Goal: Ask a question

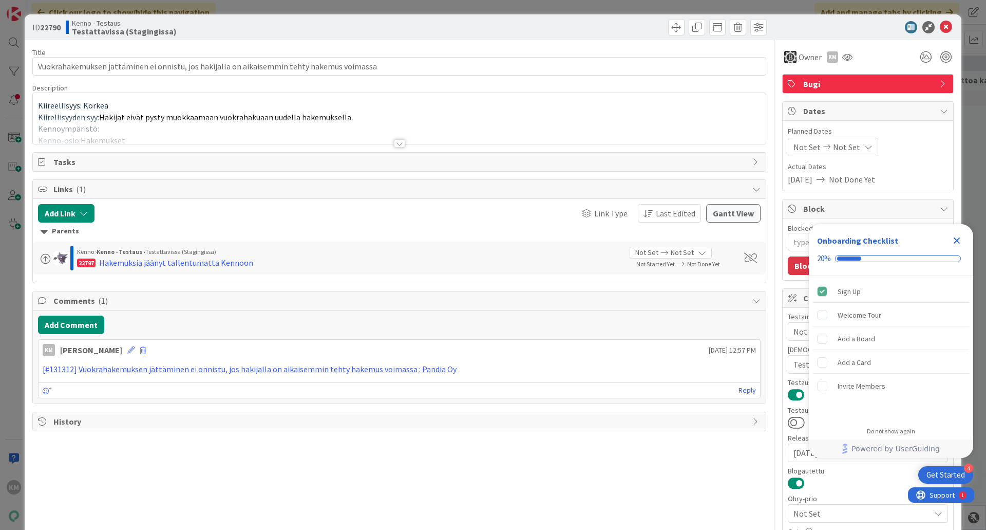
click at [397, 142] on div at bounding box center [399, 143] width 11 height 8
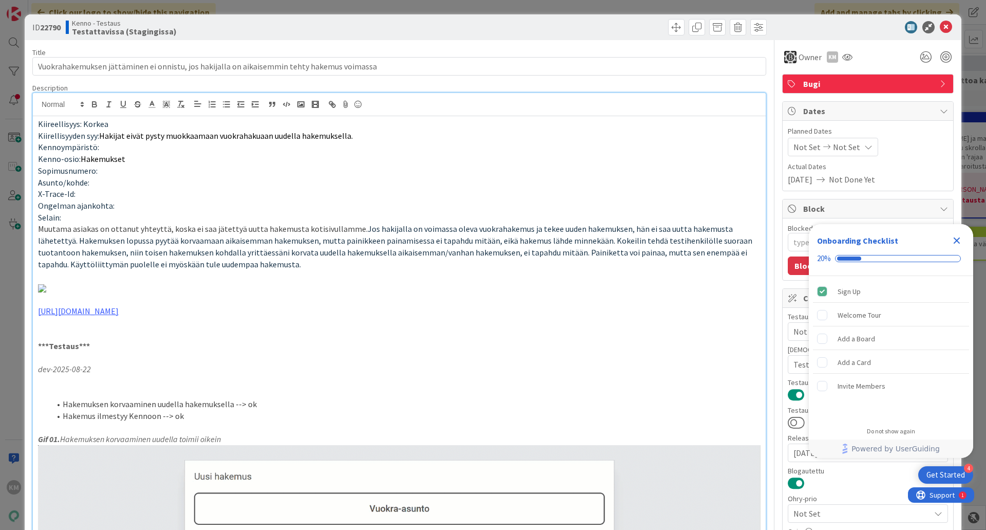
type textarea "x"
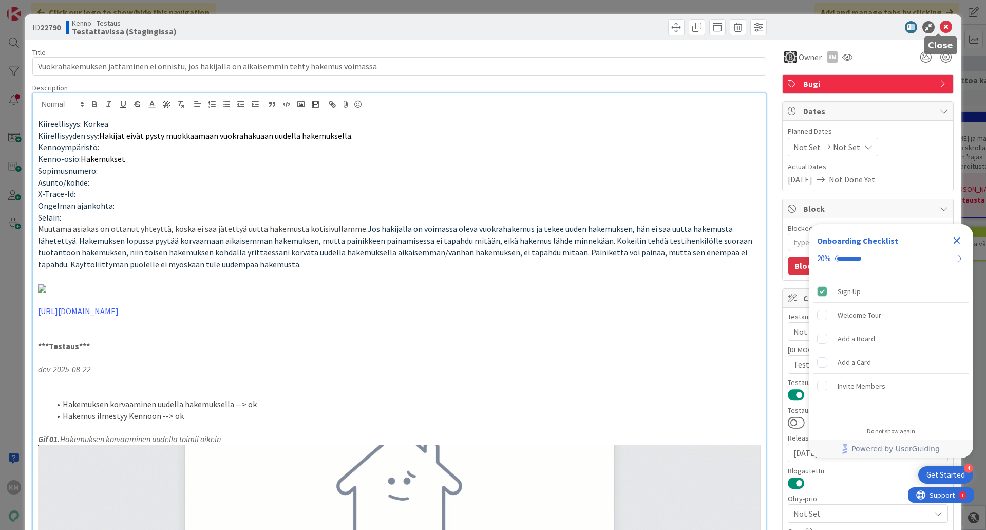
click at [940, 28] on icon at bounding box center [946, 27] width 12 height 12
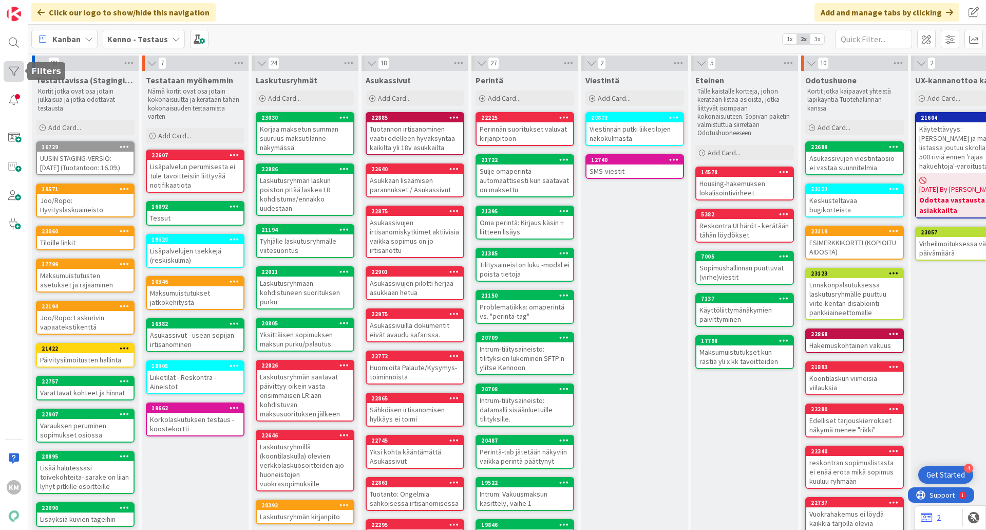
click at [10, 69] on div at bounding box center [14, 71] width 21 height 21
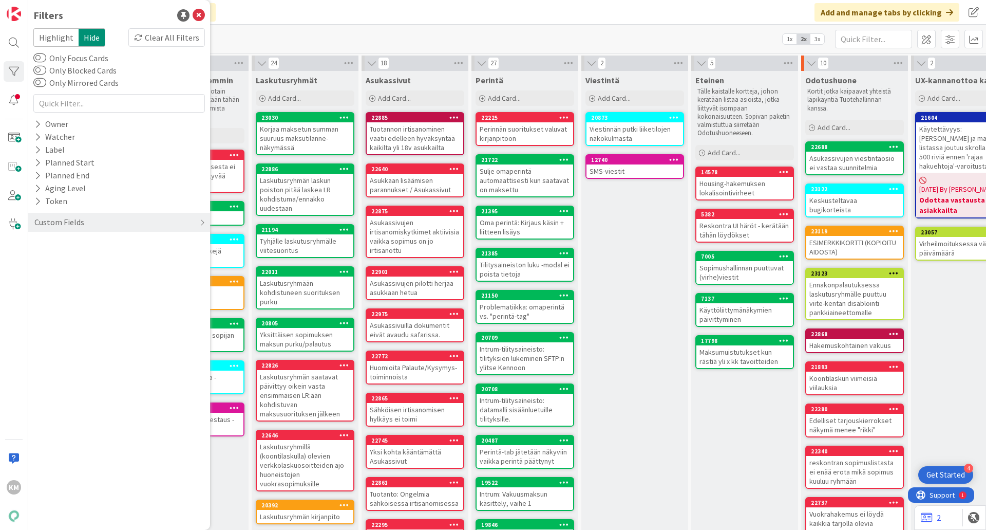
click at [399, 16] on div "Click our logo to show/hide this navigation Add and manage tabs by clicking" at bounding box center [507, 12] width 958 height 25
